Goal: Transaction & Acquisition: Book appointment/travel/reservation

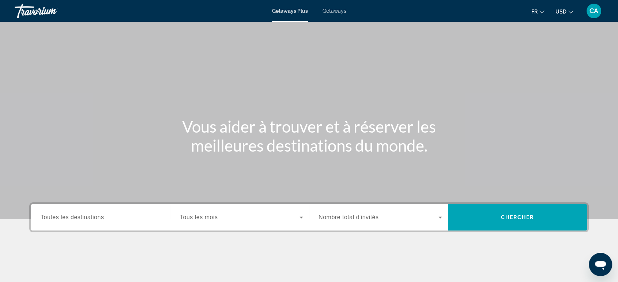
click at [314, 94] on div "Main content" at bounding box center [309, 109] width 618 height 219
click at [64, 228] on div "Destination Toutes les destinations" at bounding box center [102, 217] width 135 height 26
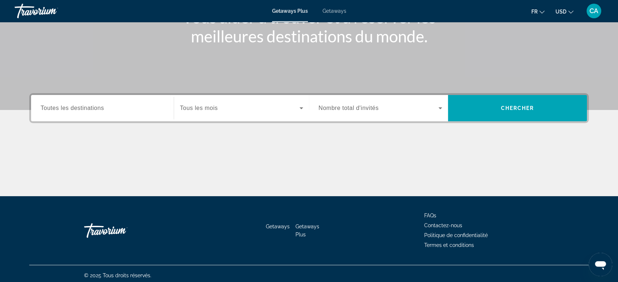
scroll to position [112, 0]
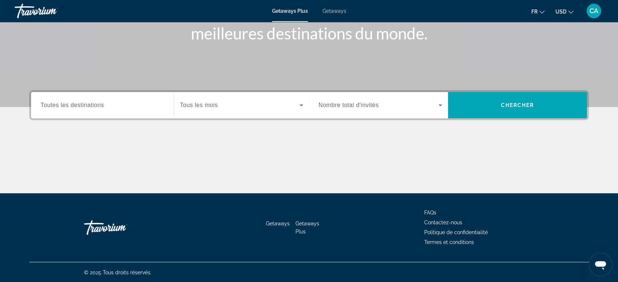
click at [99, 105] on span "Toutes les destinations" at bounding box center [72, 105] width 63 height 6
click at [99, 105] on input "Destination Toutes les destinations" at bounding box center [103, 105] width 124 height 9
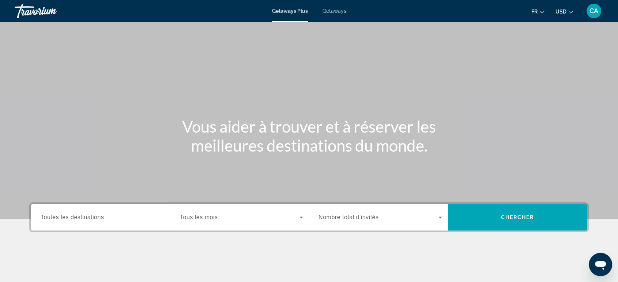
click at [569, 12] on icon "Change currency" at bounding box center [570, 12] width 5 height 3
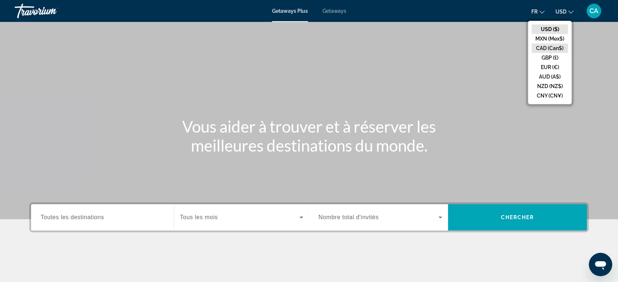
click at [541, 48] on button "CAD (Can$)" at bounding box center [549, 48] width 36 height 10
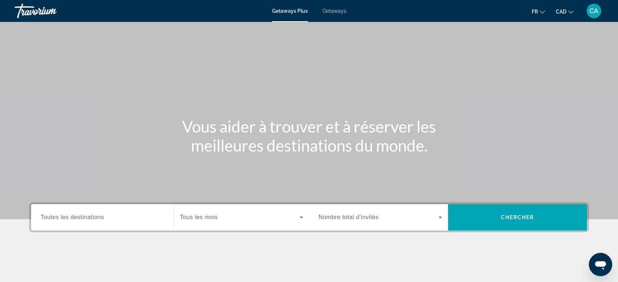
click at [94, 213] on input "Destination Toutes les destinations" at bounding box center [103, 217] width 124 height 9
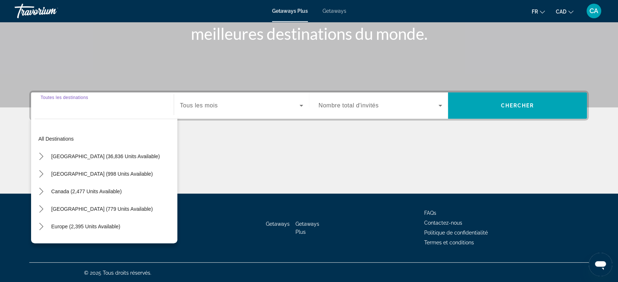
scroll to position [112, 0]
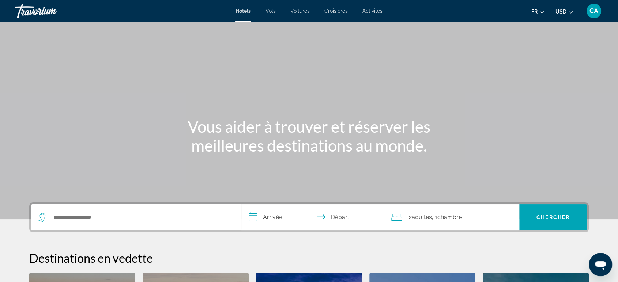
click at [569, 13] on button "USD USD ($) MXN (Mex$) CAD (Can$) GBP (£) EUR (€) AUD (A$) NZD (NZ$) CNY (CN¥)" at bounding box center [564, 11] width 18 height 11
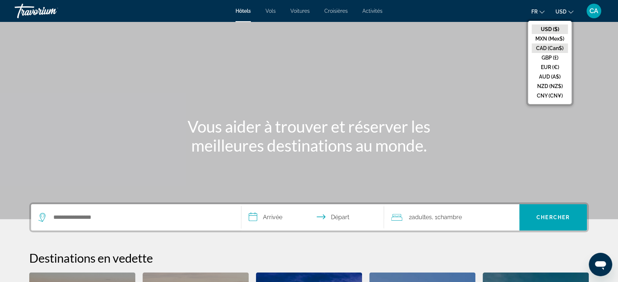
click at [558, 43] on button "CAD (Can$)" at bounding box center [549, 48] width 36 height 10
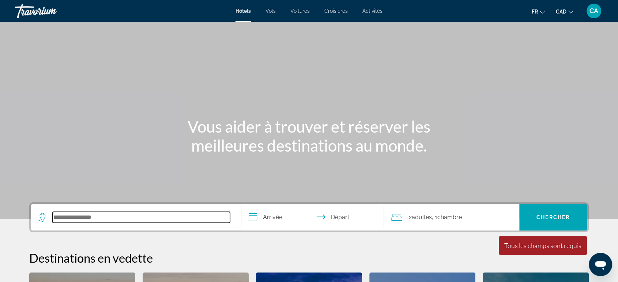
click at [85, 221] on input "Search hotel destination" at bounding box center [141, 217] width 177 height 11
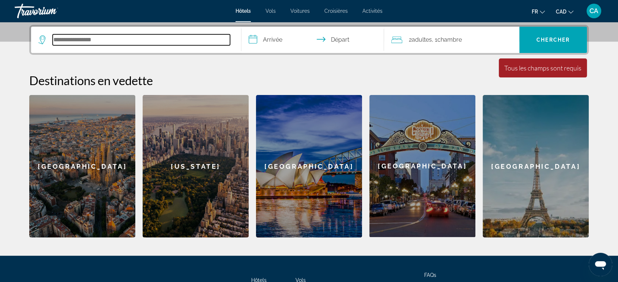
scroll to position [178, 0]
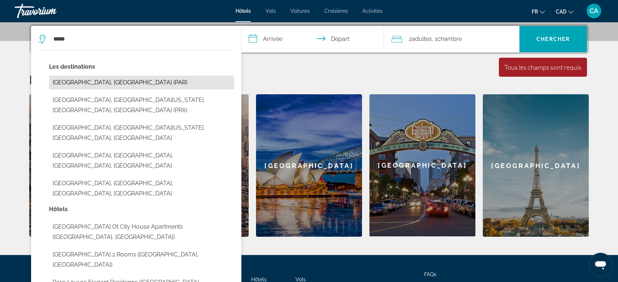
click at [102, 84] on button "Paris, France (PAR)" at bounding box center [141, 83] width 185 height 14
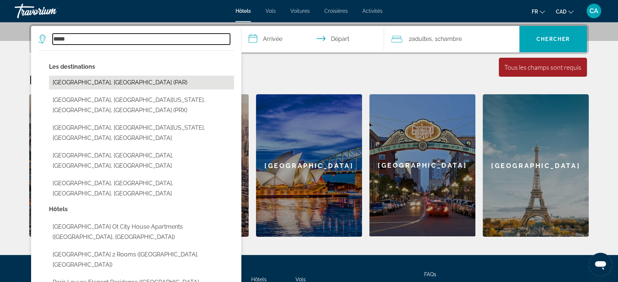
type input "**********"
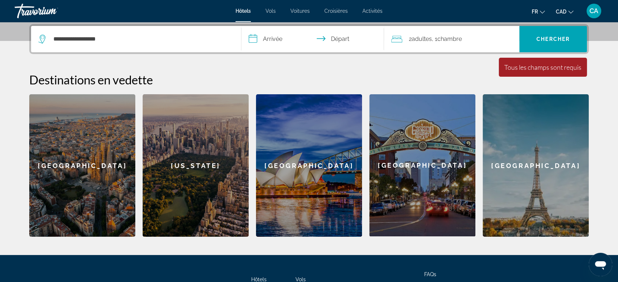
click at [268, 46] on input "**********" at bounding box center [313, 40] width 145 height 29
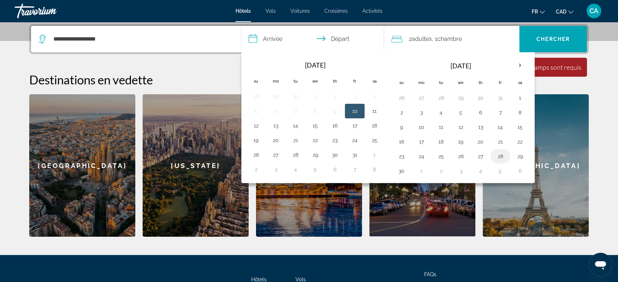
click at [501, 158] on button "28" at bounding box center [500, 156] width 12 height 10
click at [500, 157] on button "28" at bounding box center [500, 156] width 12 height 10
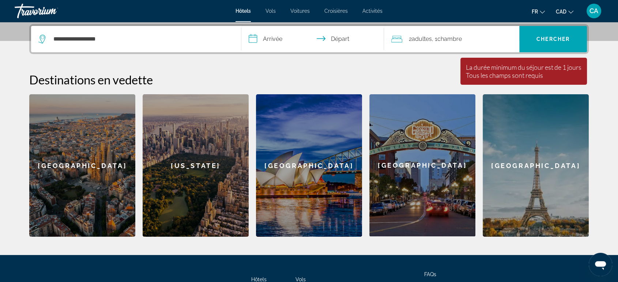
click at [269, 48] on input "**********" at bounding box center [313, 40] width 145 height 29
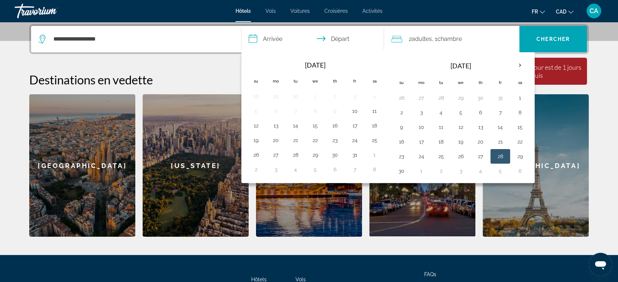
click at [501, 155] on button "28" at bounding box center [500, 156] width 12 height 10
click at [498, 168] on button "5" at bounding box center [500, 171] width 12 height 10
type input "**********"
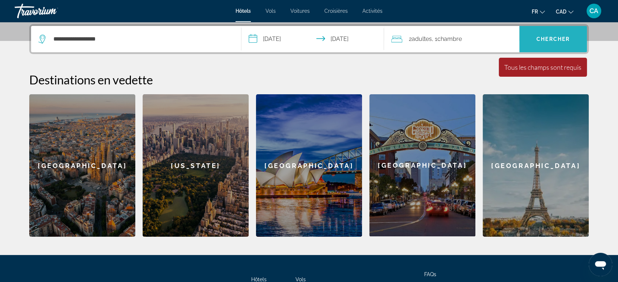
click at [558, 39] on span "Chercher" at bounding box center [552, 39] width 33 height 6
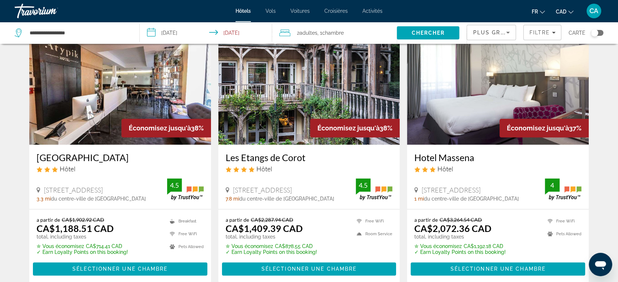
scroll to position [989, 0]
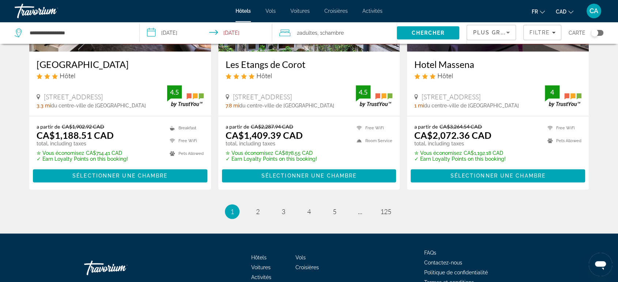
drag, startPoint x: 175, startPoint y: 176, endPoint x: 184, endPoint y: 174, distance: 9.0
click at [175, 176] on span "Main content" at bounding box center [120, 176] width 174 height 18
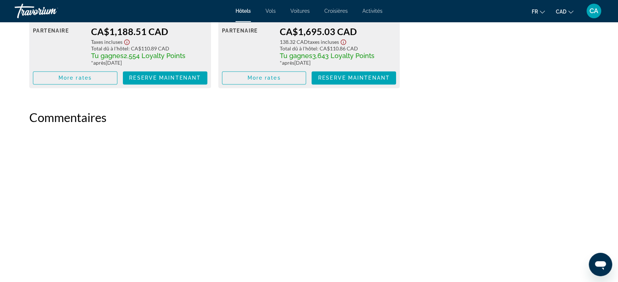
scroll to position [1038, 0]
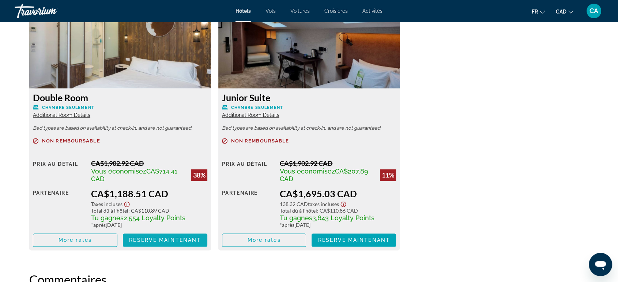
click at [149, 239] on span "Reserve maintenant" at bounding box center [165, 240] width 72 height 6
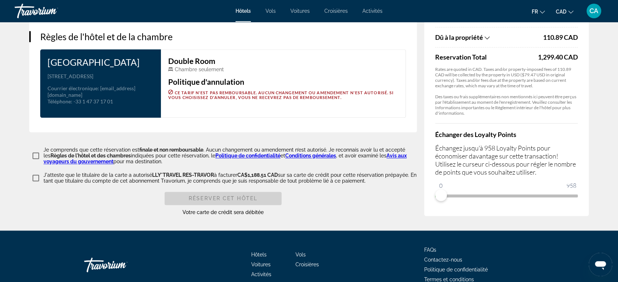
scroll to position [934, 0]
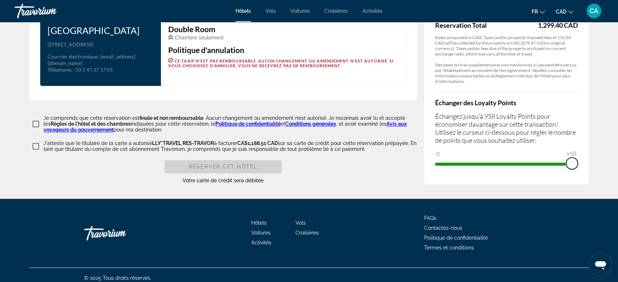
drag, startPoint x: 441, startPoint y: 160, endPoint x: 579, endPoint y: 159, distance: 137.4
click at [579, 159] on div "Résumé des prix Atypik Hotel Nov 28, 2025 - Dec 5, 2025 - 7 nuit nuits 2 Adulte…" at bounding box center [506, 15] width 164 height 337
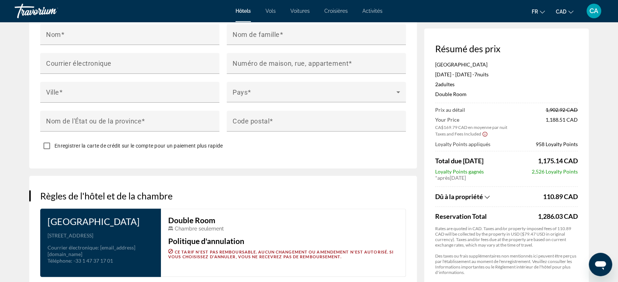
scroll to position [731, 0]
